Goal: Check status: Check status

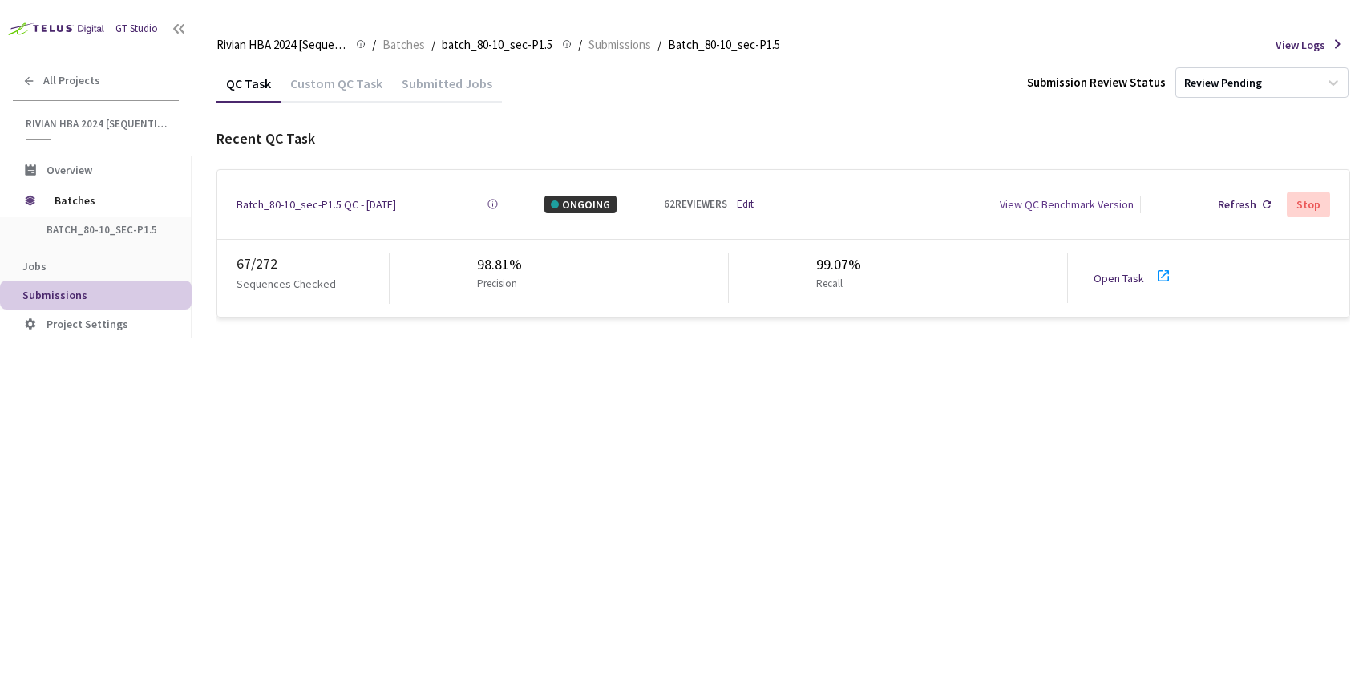
click at [328, 199] on div "Batch_80-10_sec-P1.5 QC - [DATE]" at bounding box center [317, 205] width 160 height 18
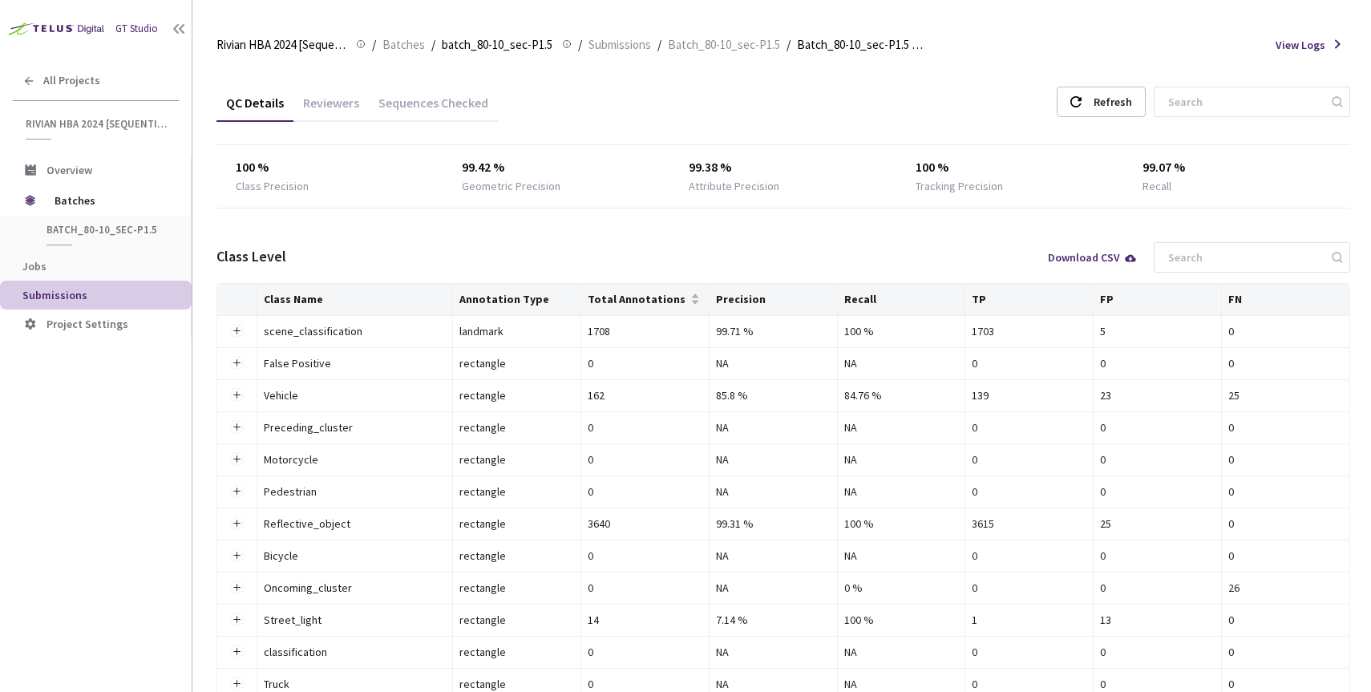
click at [326, 109] on div "Reviewers" at bounding box center [330, 108] width 75 height 27
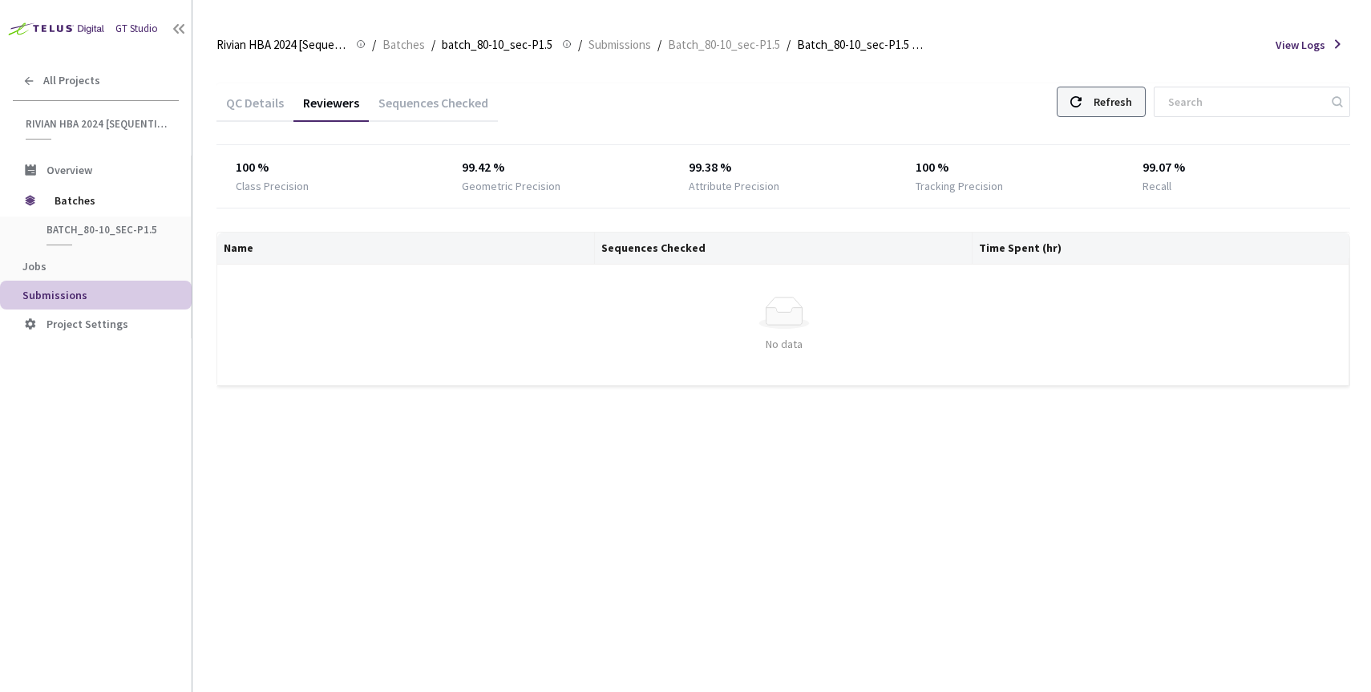
click at [1082, 97] on use at bounding box center [1075, 101] width 11 height 11
click at [238, 107] on div "QC Details" at bounding box center [254, 108] width 77 height 27
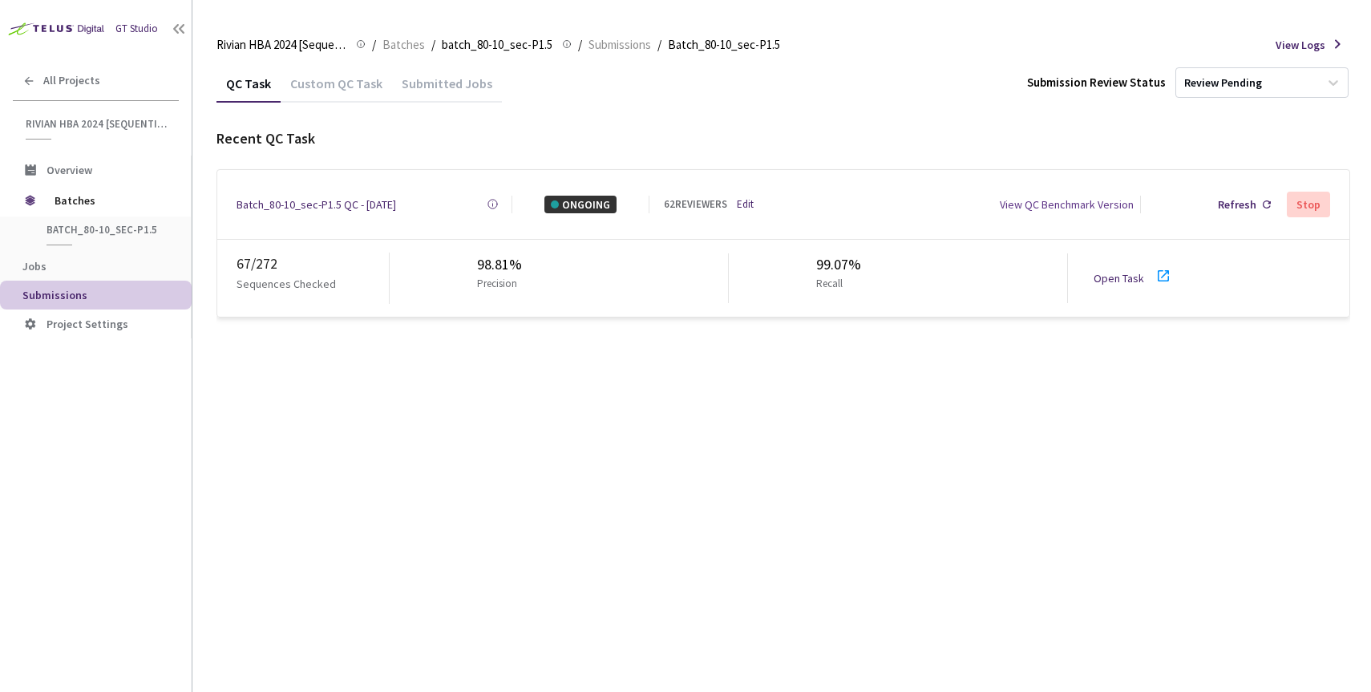
click at [1106, 271] on link "Open Task" at bounding box center [1119, 278] width 51 height 14
click at [306, 203] on div "Batch_80-10_sec-P1.5 QC - [DATE]" at bounding box center [317, 205] width 160 height 18
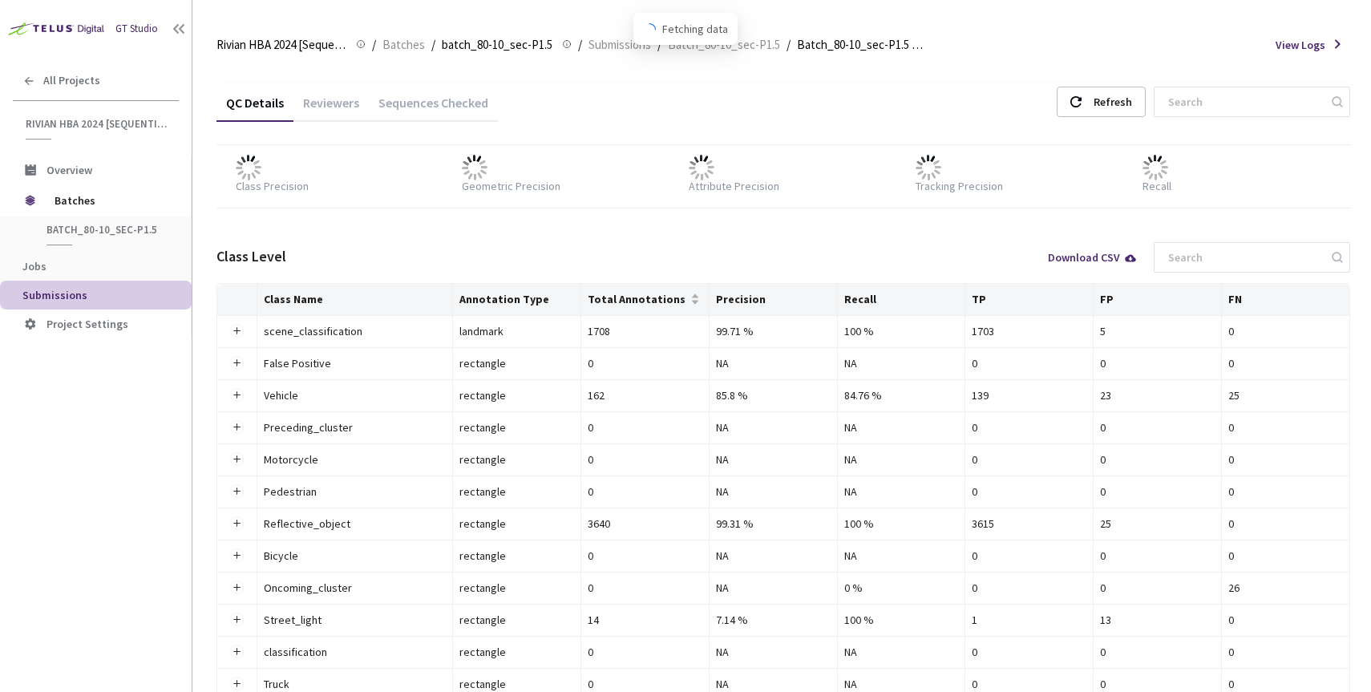
click at [358, 101] on div "Reviewers" at bounding box center [330, 108] width 75 height 27
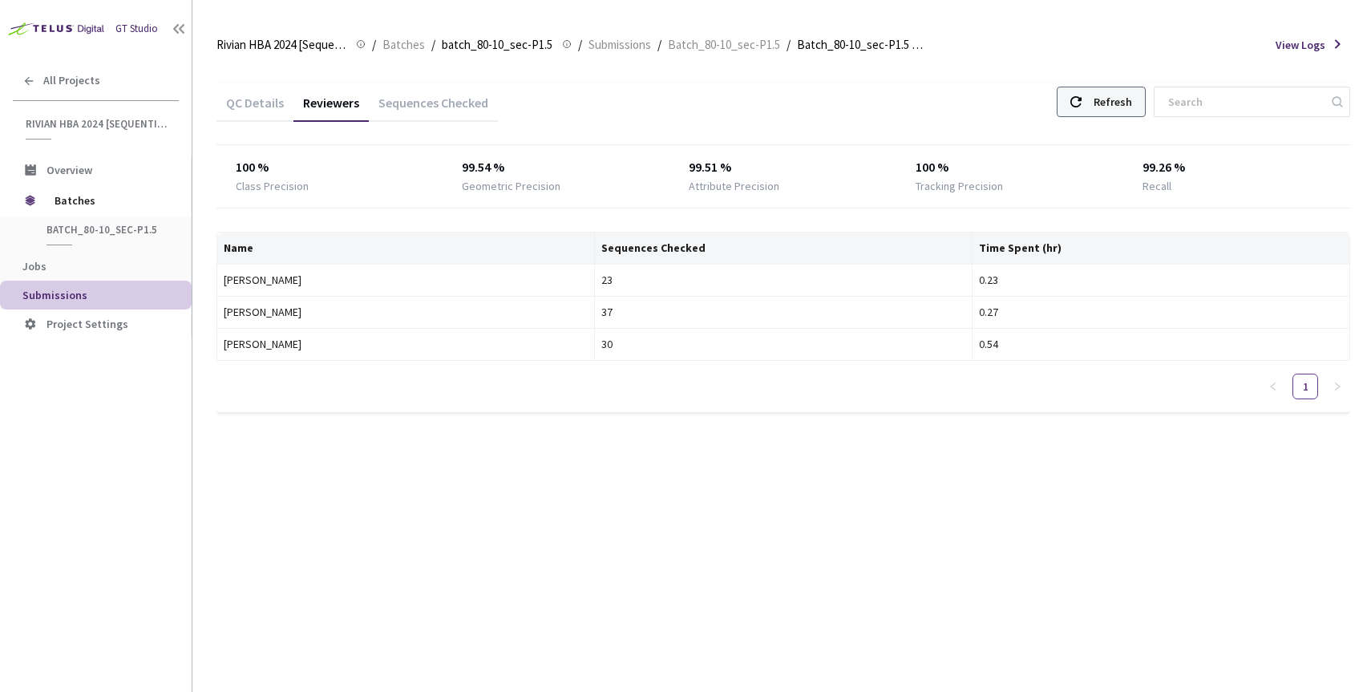
click at [1122, 103] on div "Refresh" at bounding box center [1101, 102] width 89 height 30
click at [1082, 98] on icon at bounding box center [1075, 101] width 11 height 11
click at [702, 463] on div "QC Details Reviewers Sequences Checked Refresh 100 % Class Precision 99.62 % Ge…" at bounding box center [783, 273] width 1134 height 419
